Goal: Information Seeking & Learning: Learn about a topic

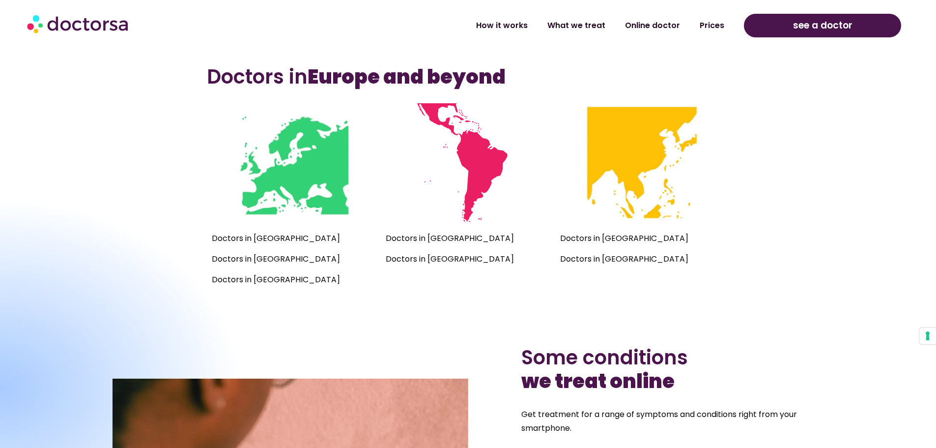
scroll to position [819, 0]
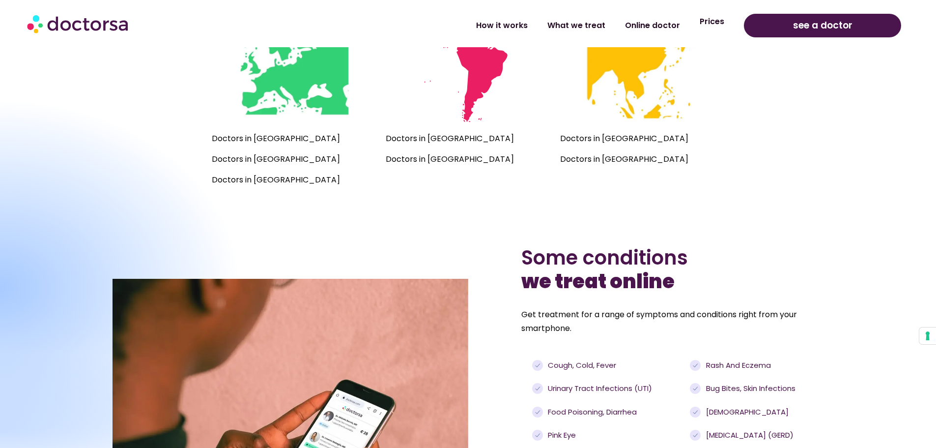
click at [723, 25] on link "Prices" at bounding box center [712, 21] width 44 height 23
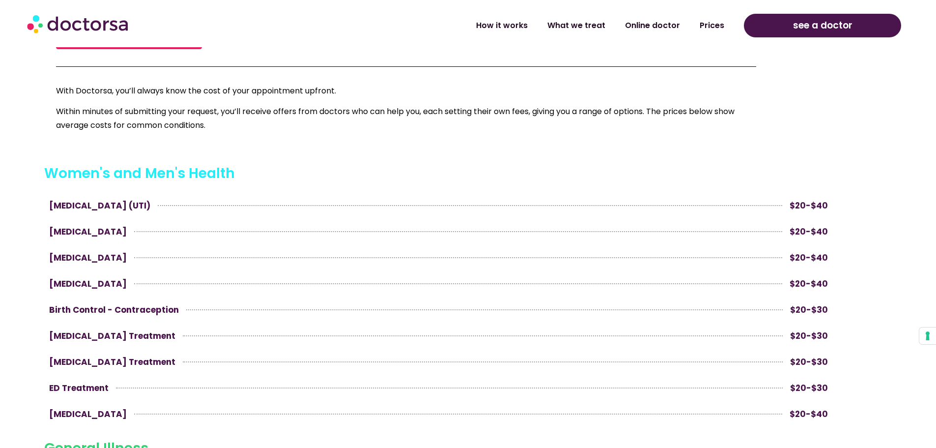
scroll to position [328, 0]
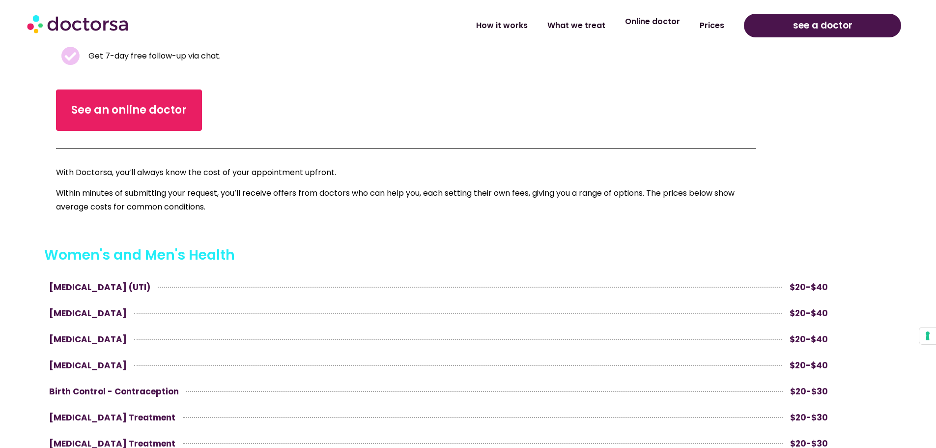
click at [653, 23] on link "Online doctor" at bounding box center [652, 21] width 75 height 23
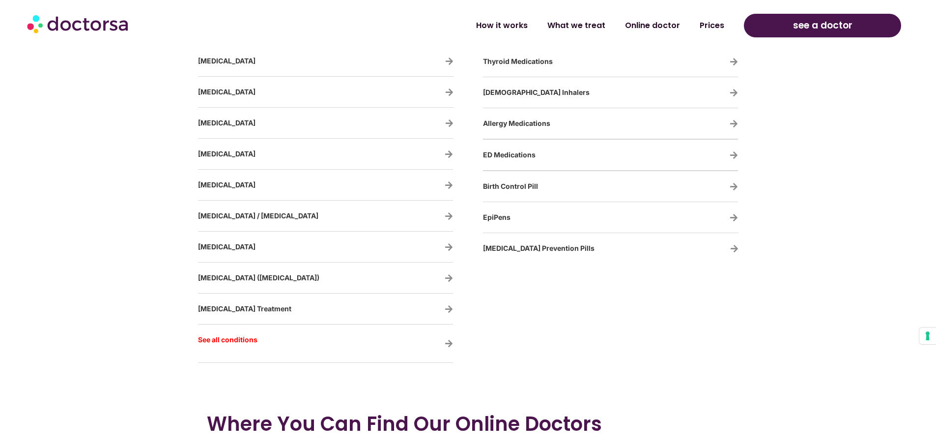
scroll to position [1883, 0]
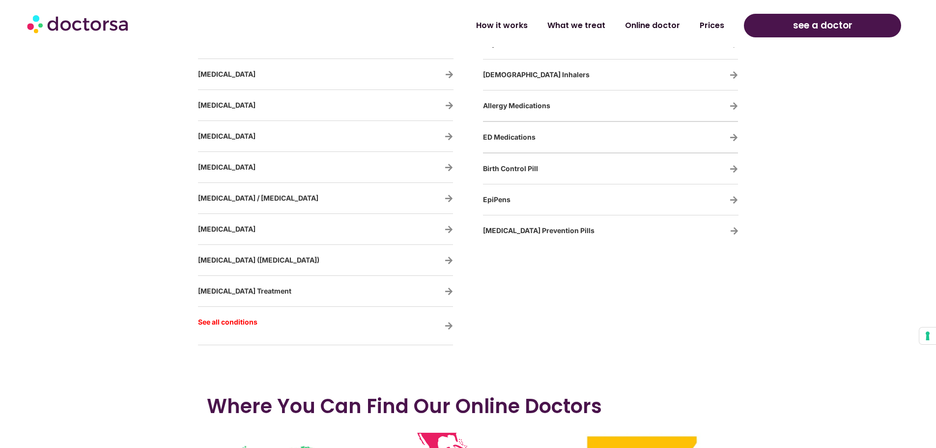
click at [226, 323] on p "See all conditions" at bounding box center [297, 321] width 198 height 21
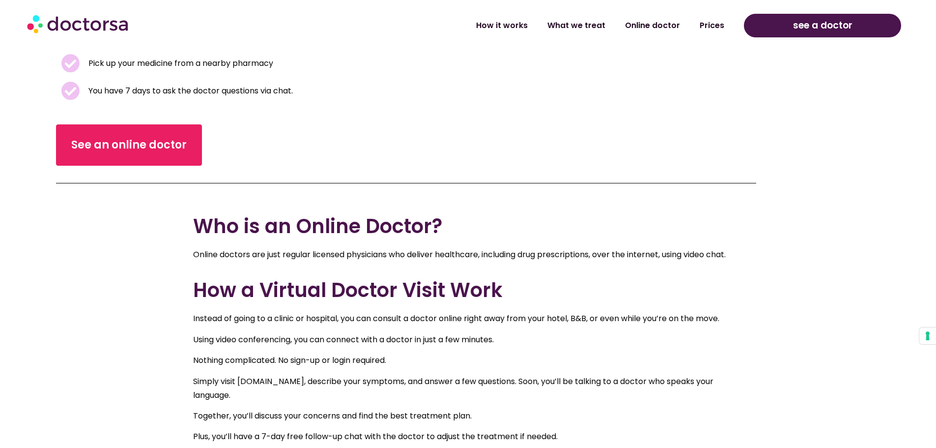
scroll to position [0, 0]
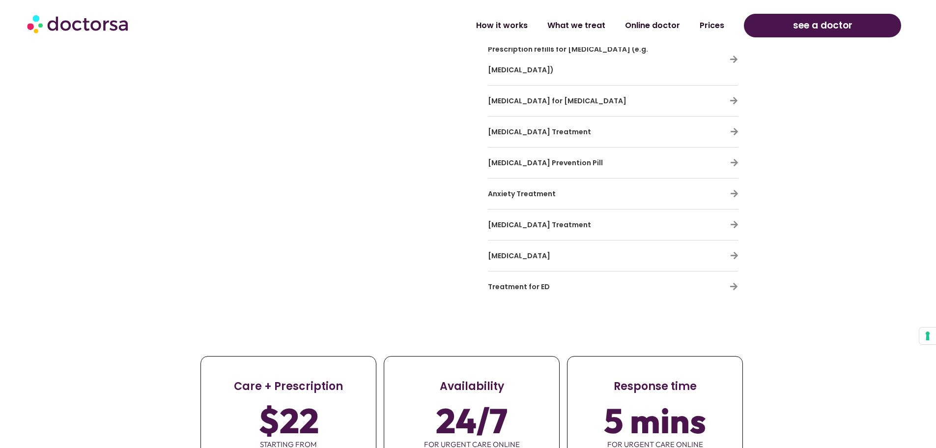
scroll to position [3194, 0]
